Goal: Navigation & Orientation: Find specific page/section

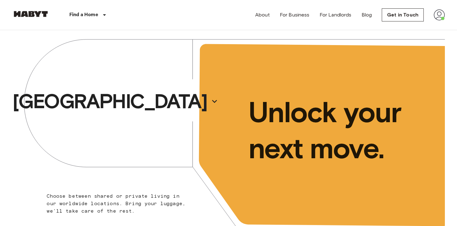
click at [436, 14] on img at bounding box center [439, 14] width 11 height 11
click at [409, 25] on li "Profile" at bounding box center [421, 26] width 62 height 11
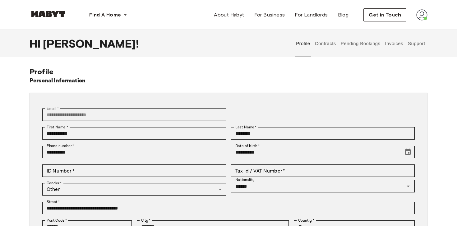
click at [323, 42] on button "Contracts" at bounding box center [325, 43] width 23 height 27
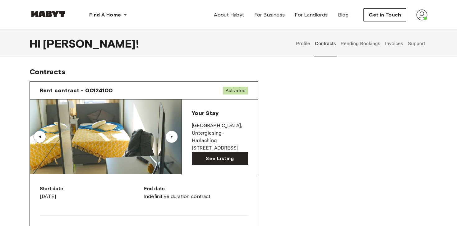
click at [367, 43] on button "Pending Bookings" at bounding box center [360, 43] width 41 height 27
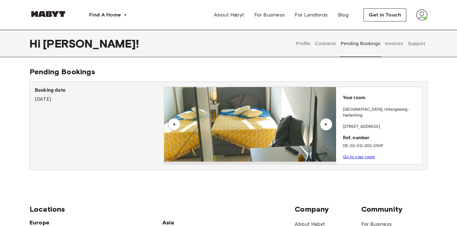
click at [352, 155] on link "Go to your room" at bounding box center [359, 157] width 32 height 5
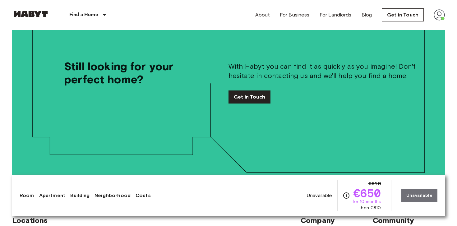
scroll to position [1393, 0]
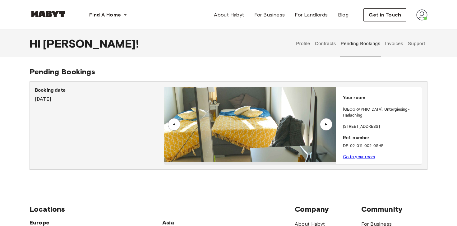
click at [391, 43] on button "Invoices" at bounding box center [394, 43] width 20 height 27
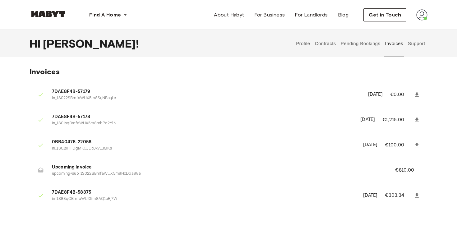
click at [420, 44] on button "Support" at bounding box center [416, 43] width 19 height 27
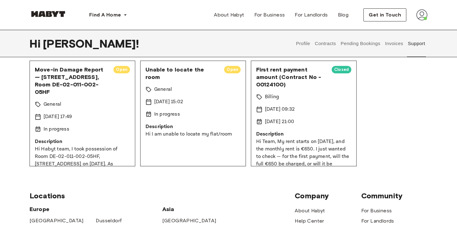
scroll to position [49, 0]
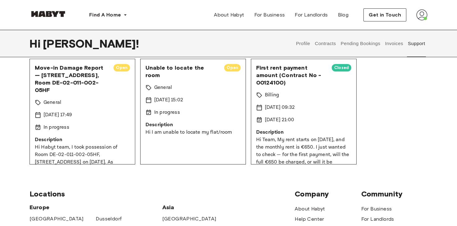
click at [209, 88] on div "General" at bounding box center [193, 87] width 95 height 7
click at [99, 151] on p "Hi Habyt team, I took possession of Room DE-02-011-002-05HF, [STREET_ADDRESS] o…" at bounding box center [82, 174] width 95 height 60
click at [301, 42] on button "Profile" at bounding box center [303, 43] width 16 height 27
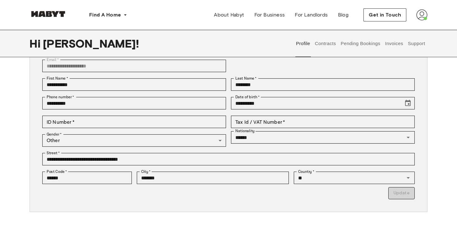
click at [412, 42] on button "Support" at bounding box center [416, 43] width 19 height 27
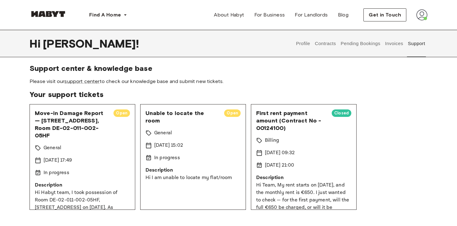
scroll to position [3, 0]
click at [80, 81] on link "support center" at bounding box center [81, 82] width 35 height 6
click at [77, 80] on link "support center" at bounding box center [81, 82] width 35 height 6
click at [392, 43] on button "Invoices" at bounding box center [394, 43] width 20 height 27
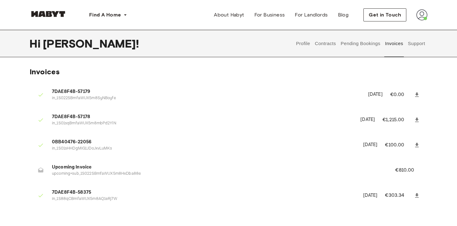
click at [353, 43] on button "Pending Bookings" at bounding box center [360, 43] width 41 height 27
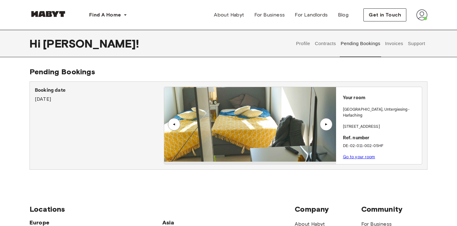
click at [326, 43] on button "Contracts" at bounding box center [325, 43] width 23 height 27
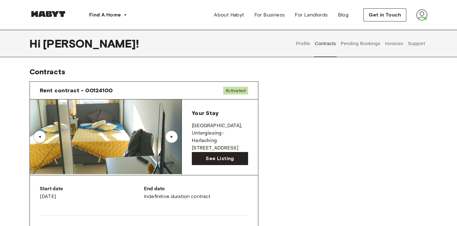
click at [302, 46] on button "Profile" at bounding box center [303, 43] width 16 height 27
